Goal: Task Accomplishment & Management: Use online tool/utility

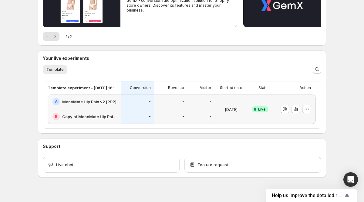
scroll to position [135, 0]
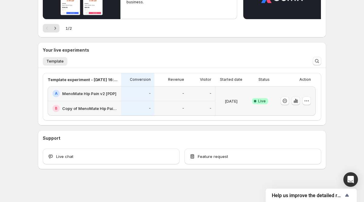
click at [295, 101] on icon "button" at bounding box center [296, 101] width 6 height 6
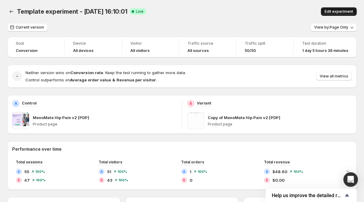
click at [333, 13] on span "Edit experiment" at bounding box center [338, 11] width 29 height 5
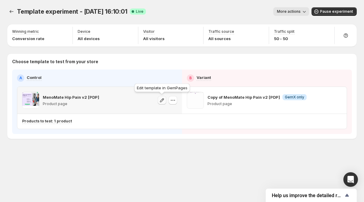
click at [161, 102] on icon "button" at bounding box center [162, 100] width 6 height 6
